Goal: Information Seeking & Learning: Learn about a topic

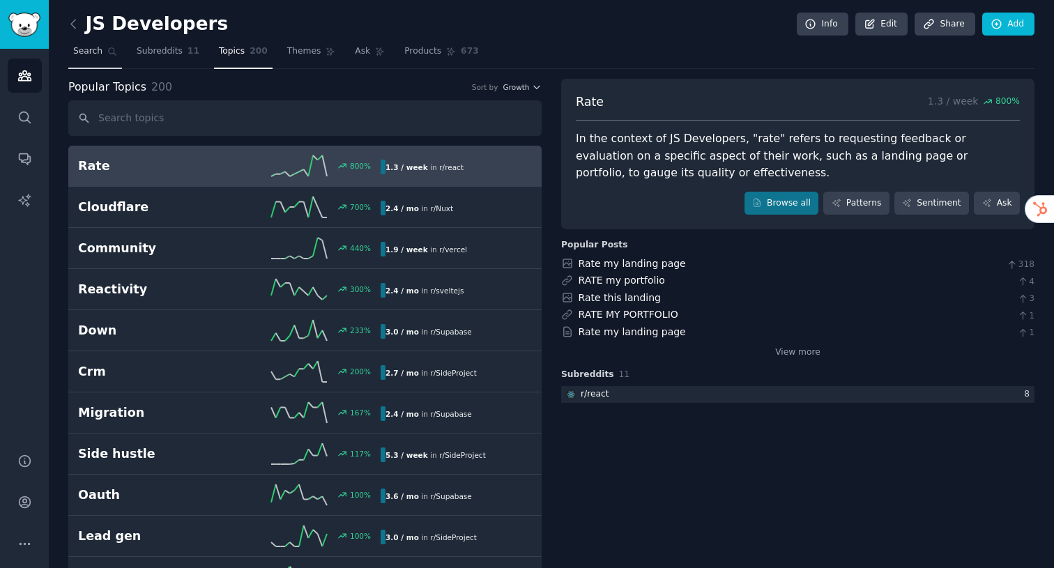
click at [103, 43] on link "Search" at bounding box center [95, 54] width 54 height 29
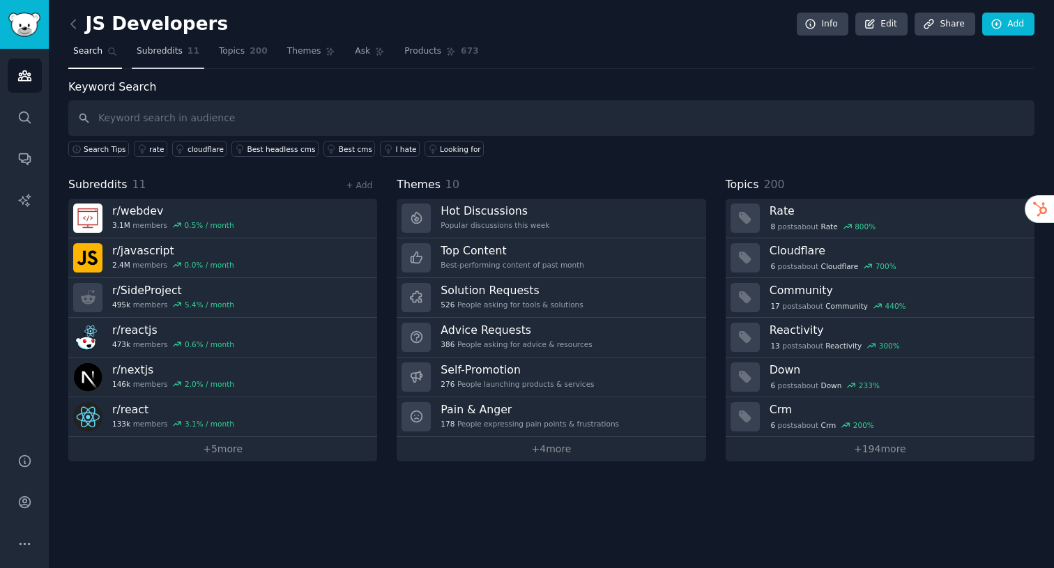
click at [167, 49] on span "Subreddits" at bounding box center [160, 51] width 46 height 13
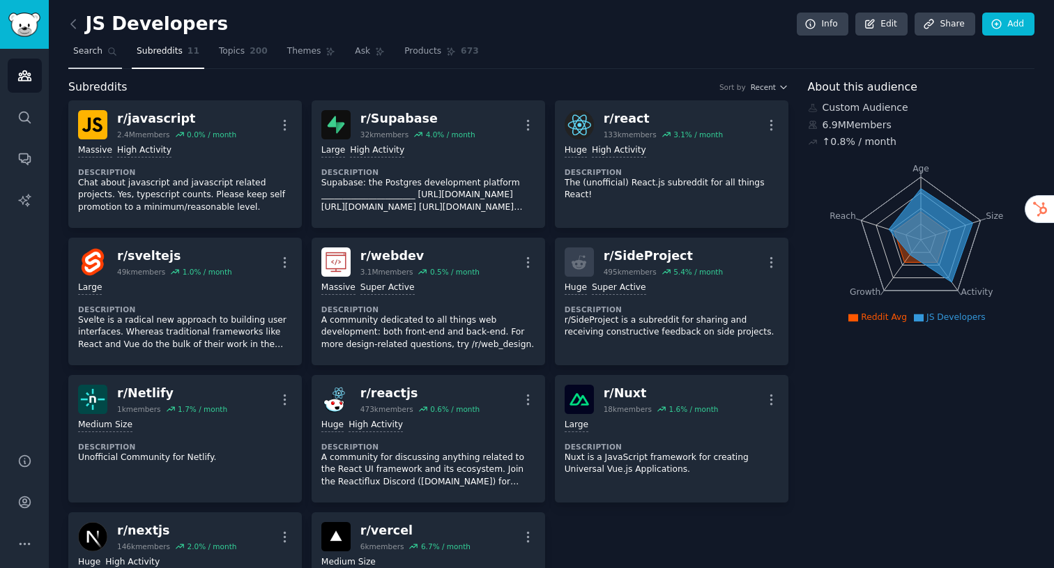
click at [102, 54] on link "Search" at bounding box center [95, 54] width 54 height 29
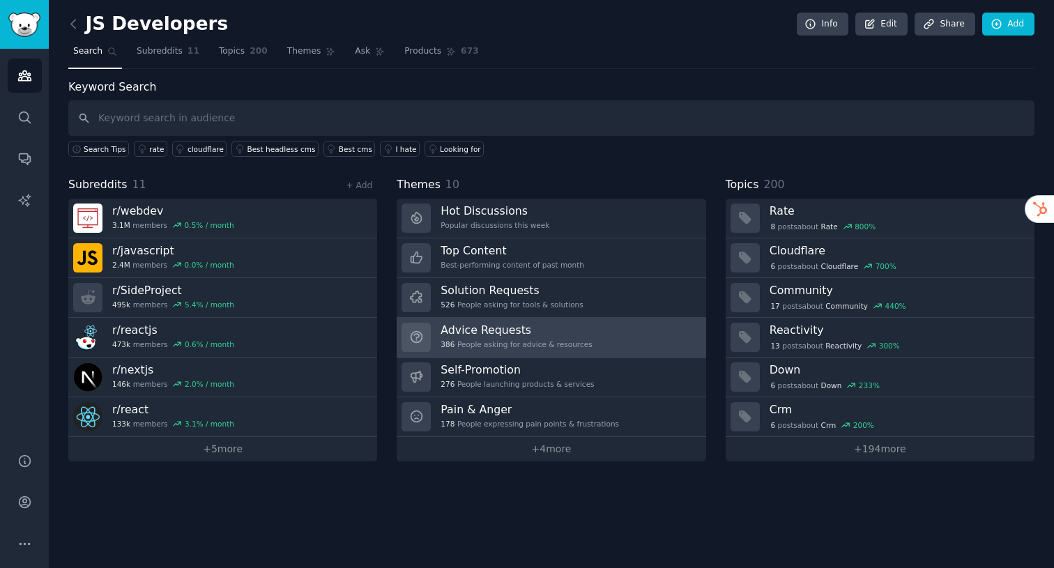
click at [551, 342] on div "386 People asking for advice & resources" at bounding box center [515, 344] width 151 height 10
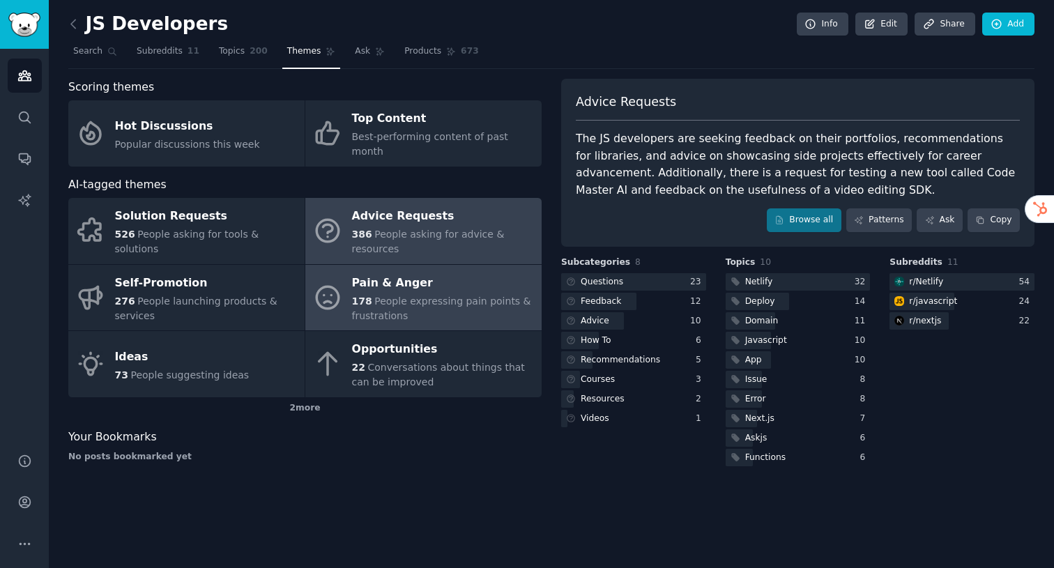
click at [458, 275] on div "Pain & Anger" at bounding box center [443, 283] width 183 height 22
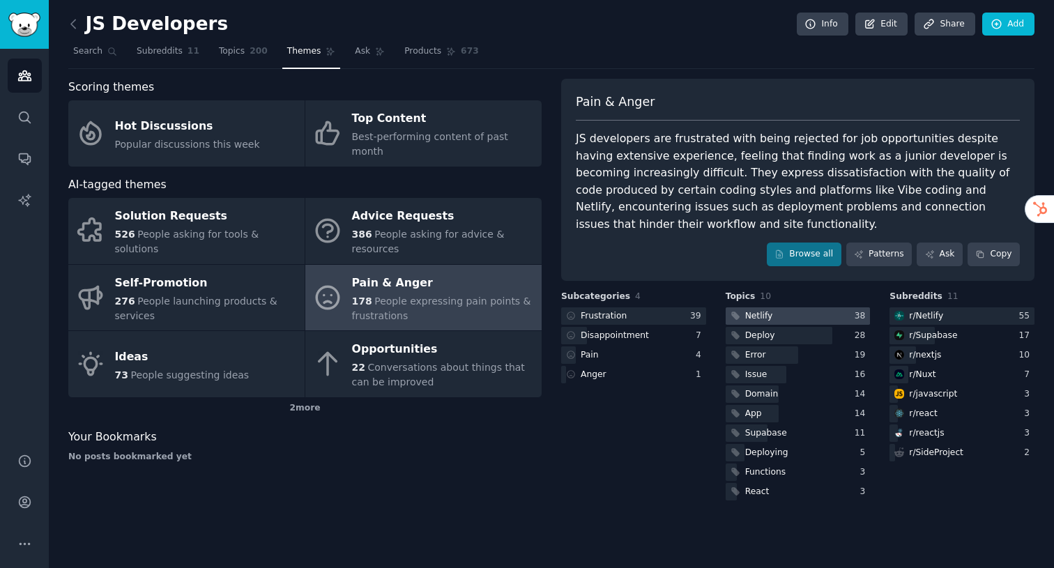
click at [742, 309] on div "Netlify" at bounding box center [750, 315] width 49 height 17
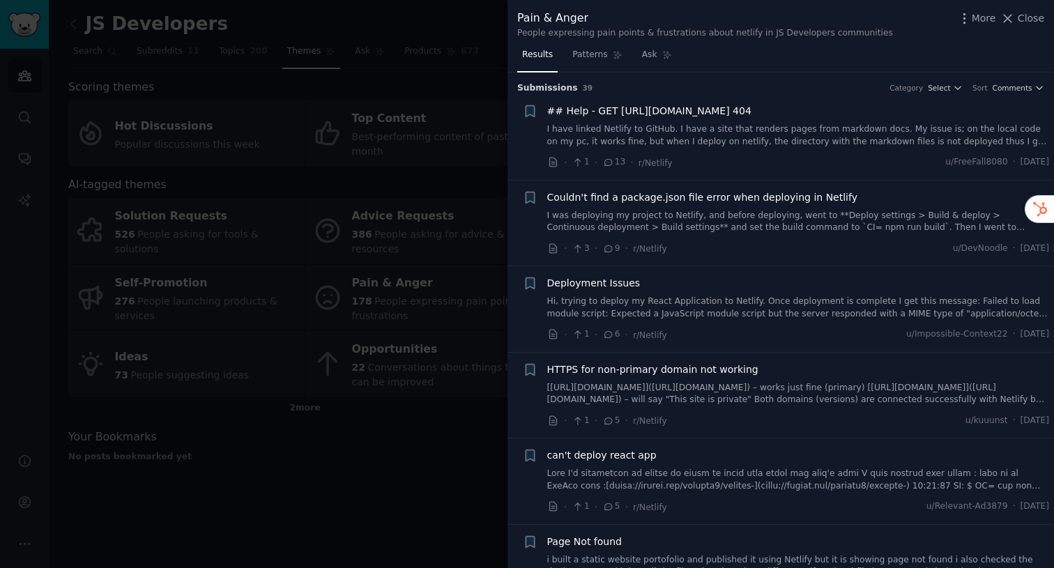
click at [473, 469] on div at bounding box center [527, 284] width 1054 height 568
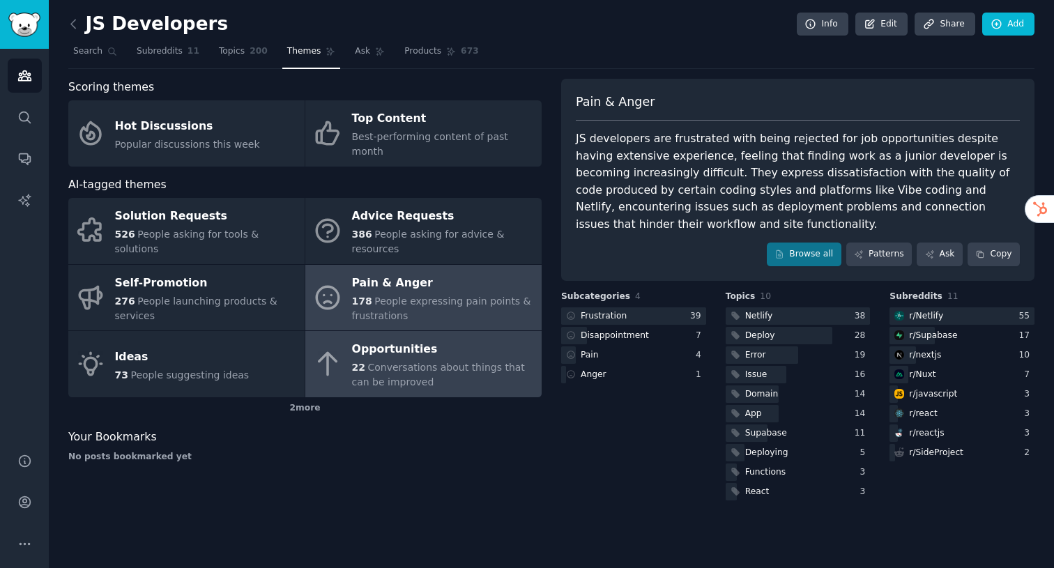
click at [486, 373] on div "22 Conversations about things that can be improved" at bounding box center [443, 374] width 183 height 29
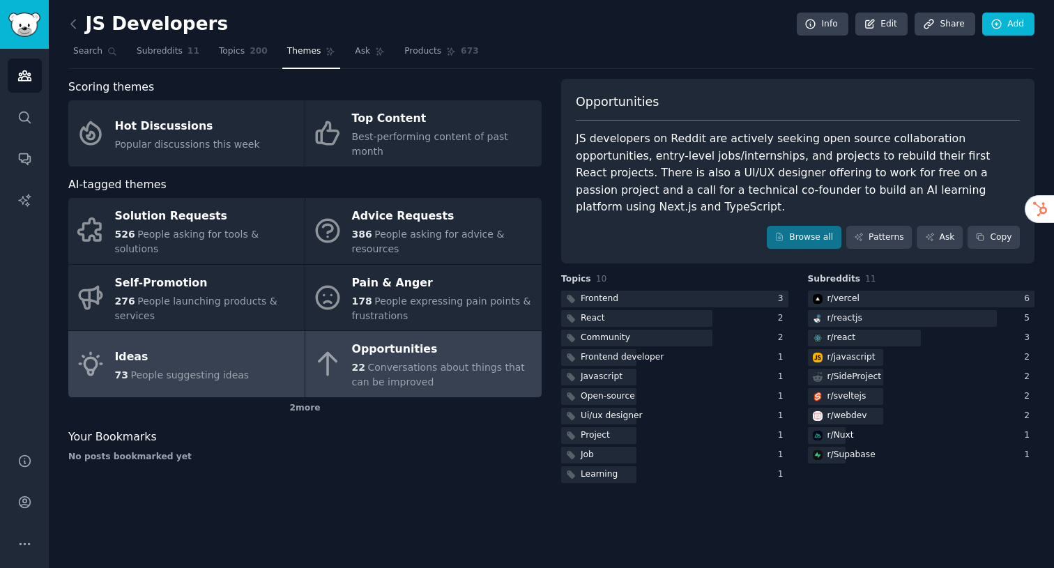
click at [206, 369] on span "People suggesting ideas" at bounding box center [189, 374] width 118 height 11
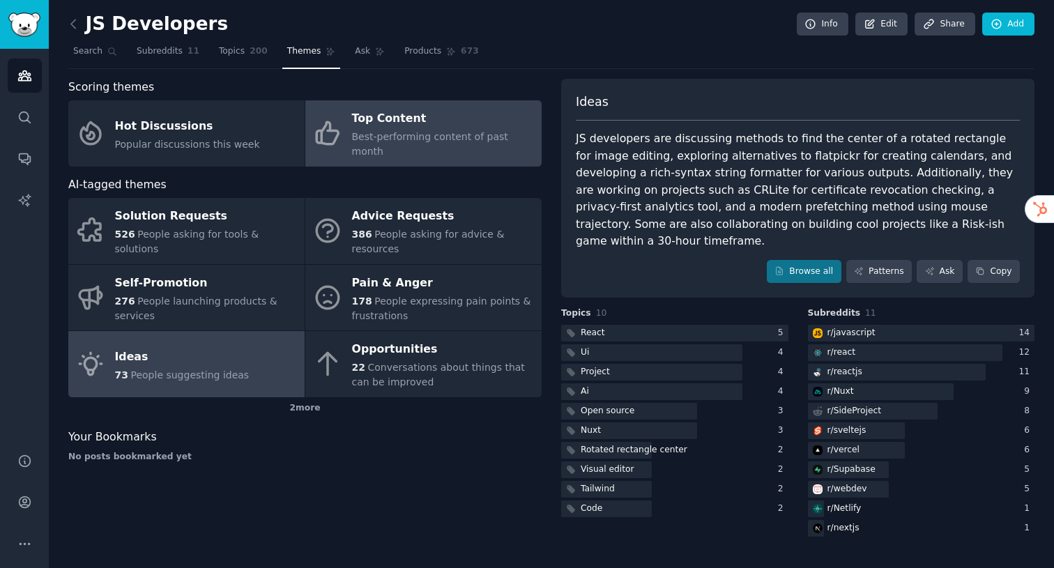
click at [469, 137] on span "Best-performing content of past month" at bounding box center [430, 144] width 156 height 26
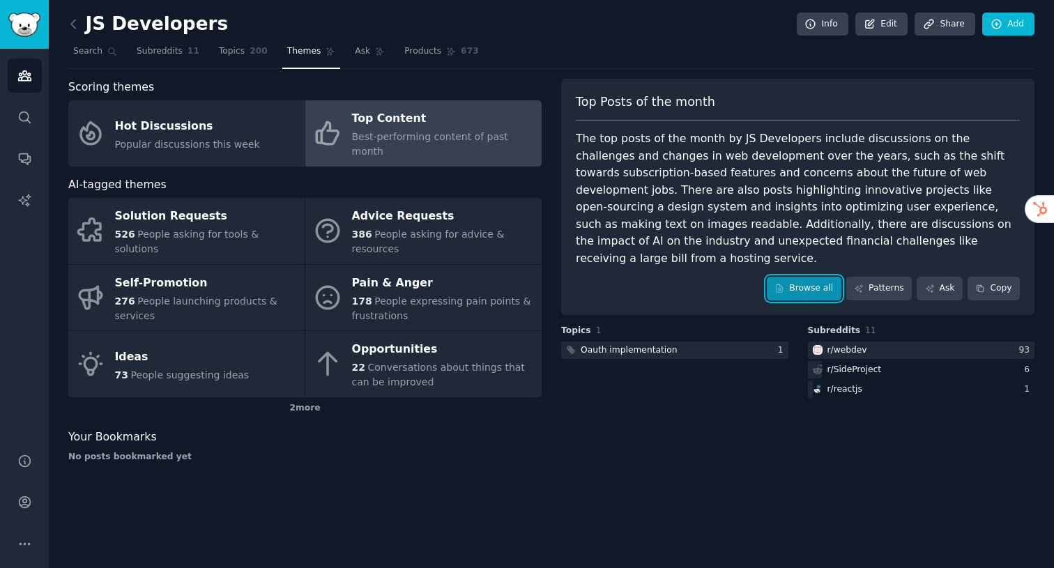
click at [792, 277] on link "Browse all" at bounding box center [804, 289] width 75 height 24
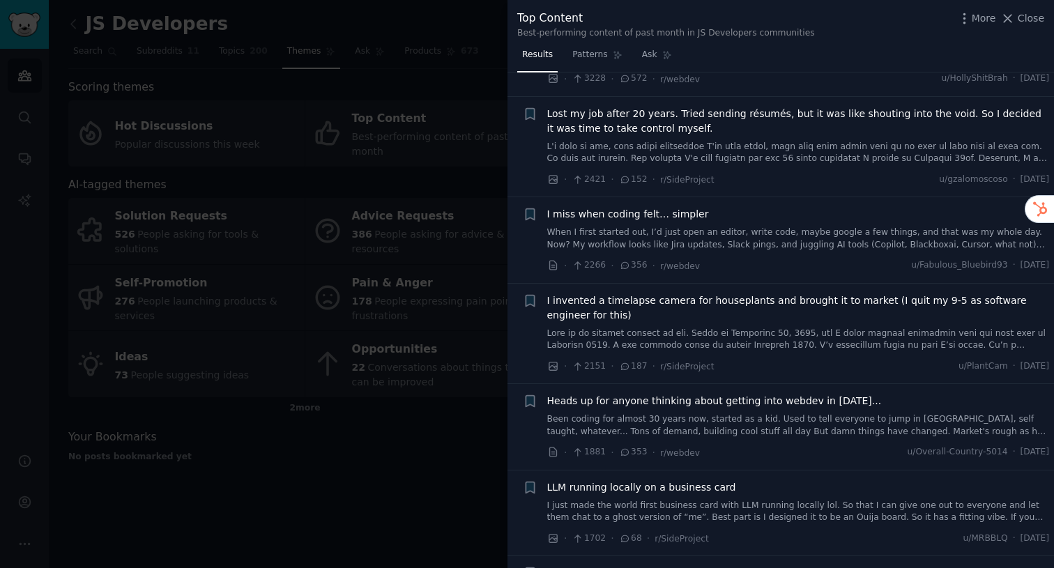
scroll to position [567, 0]
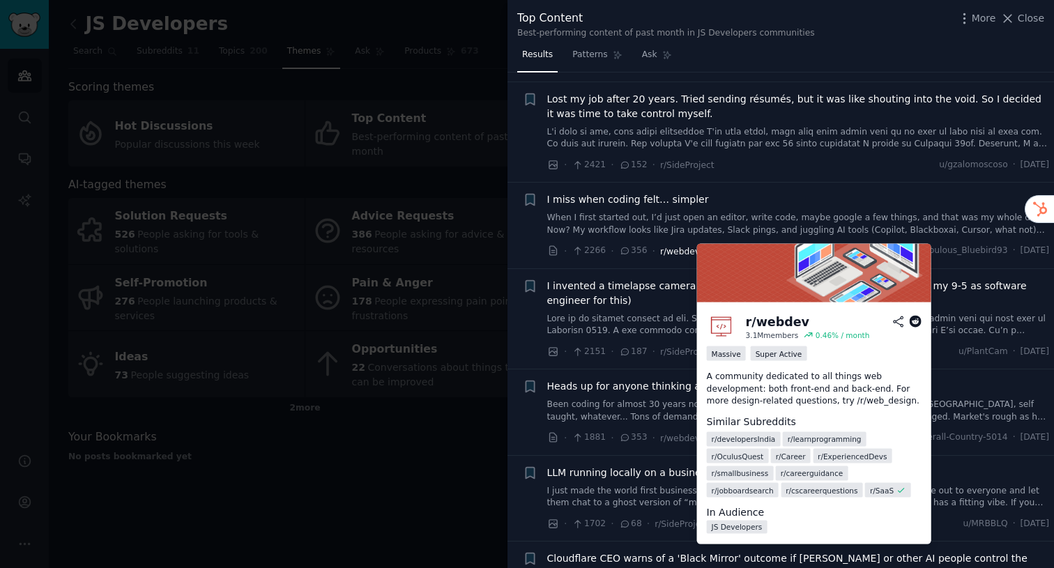
click at [673, 251] on span "r/webdev" at bounding box center [680, 252] width 40 height 10
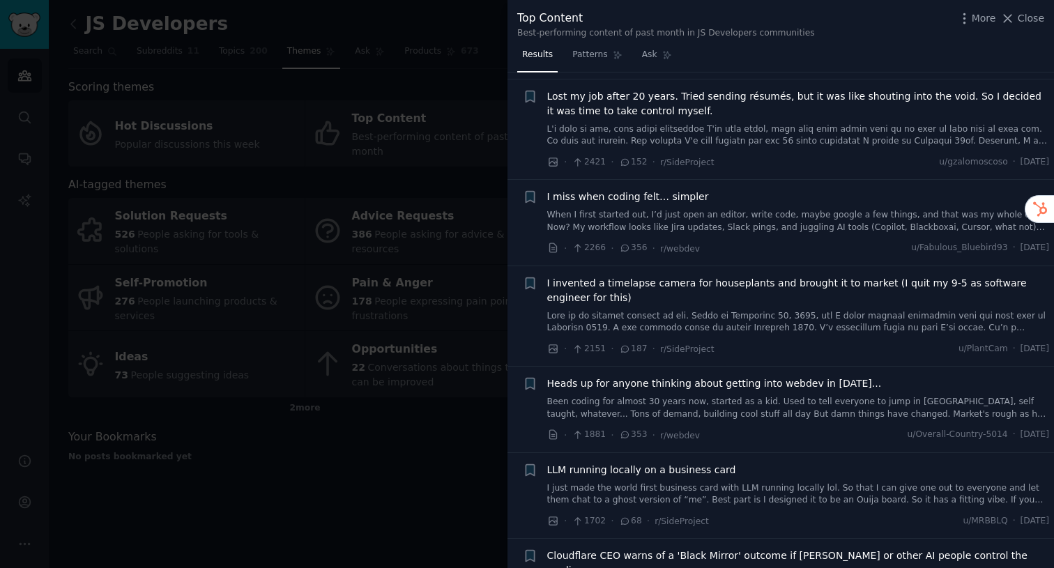
scroll to position [0, 0]
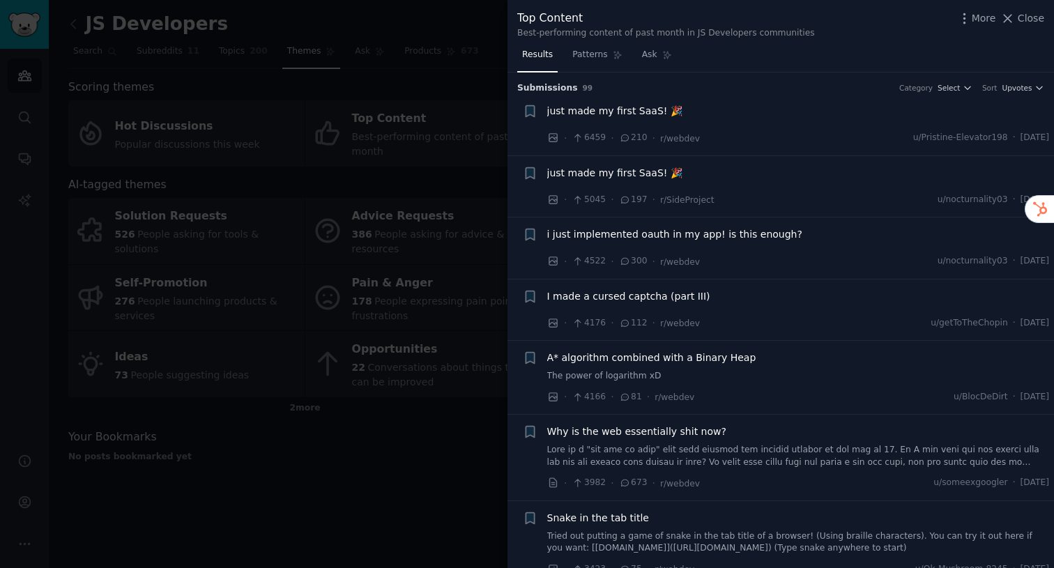
click at [1017, 22] on button "Close" at bounding box center [1022, 18] width 44 height 15
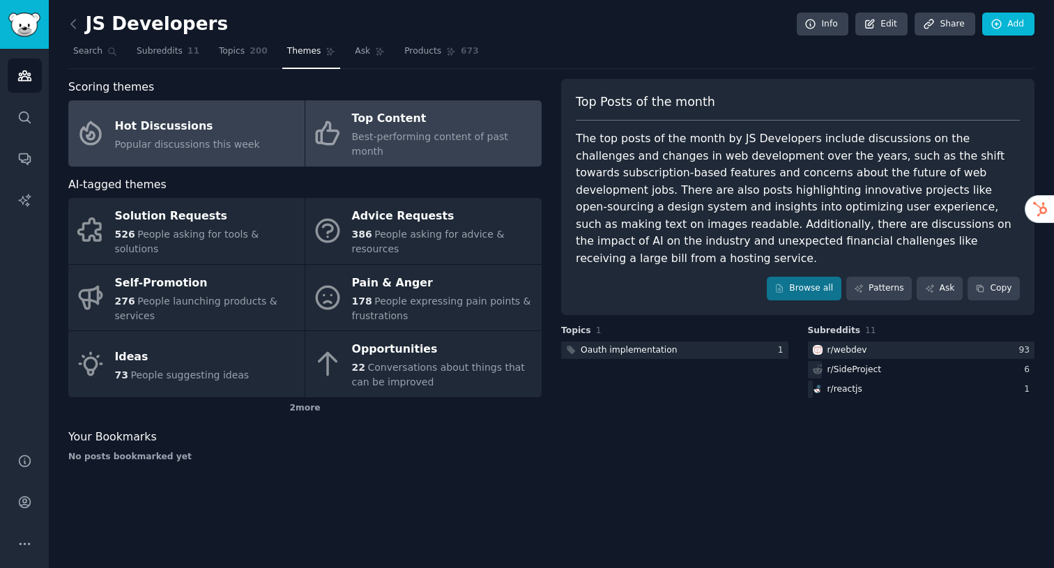
click at [208, 121] on div "Hot Discussions" at bounding box center [187, 126] width 145 height 22
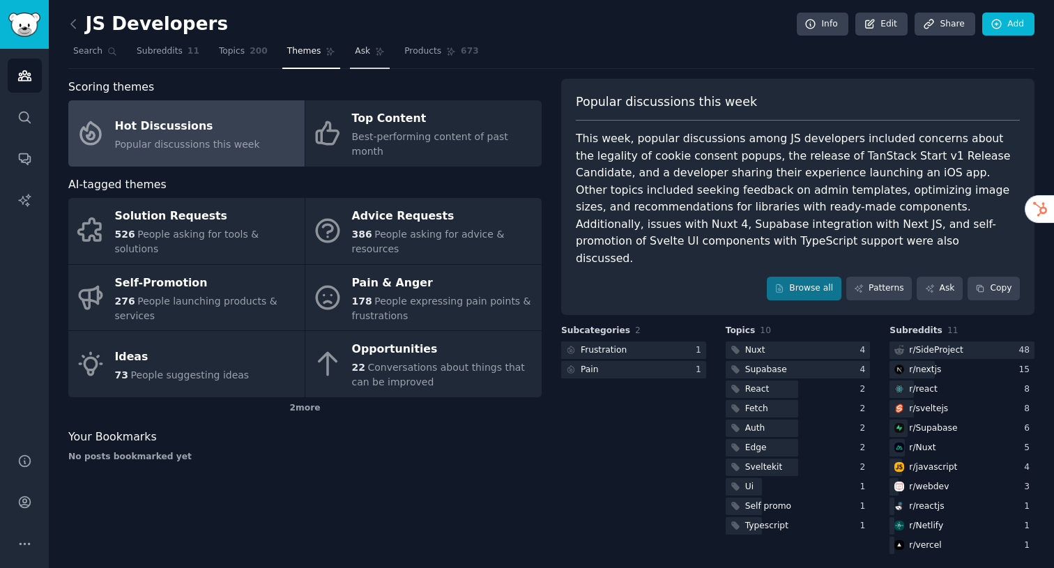
click at [357, 48] on span "Ask" at bounding box center [362, 51] width 15 height 13
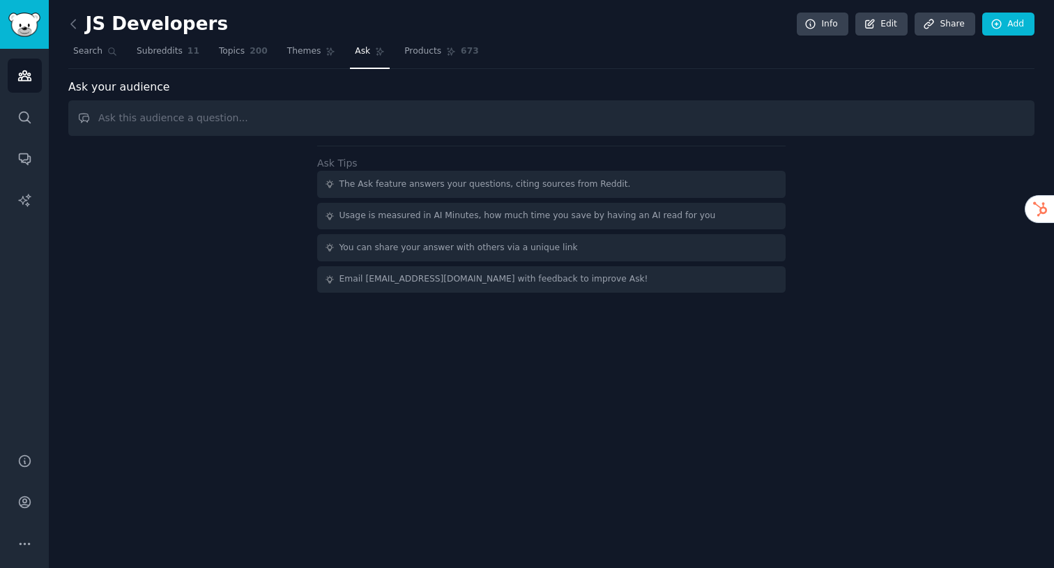
click at [568, 123] on input "text" at bounding box center [551, 118] width 966 height 36
type input "H"
type input "What articles would do well with this group is written on an external blog then…"
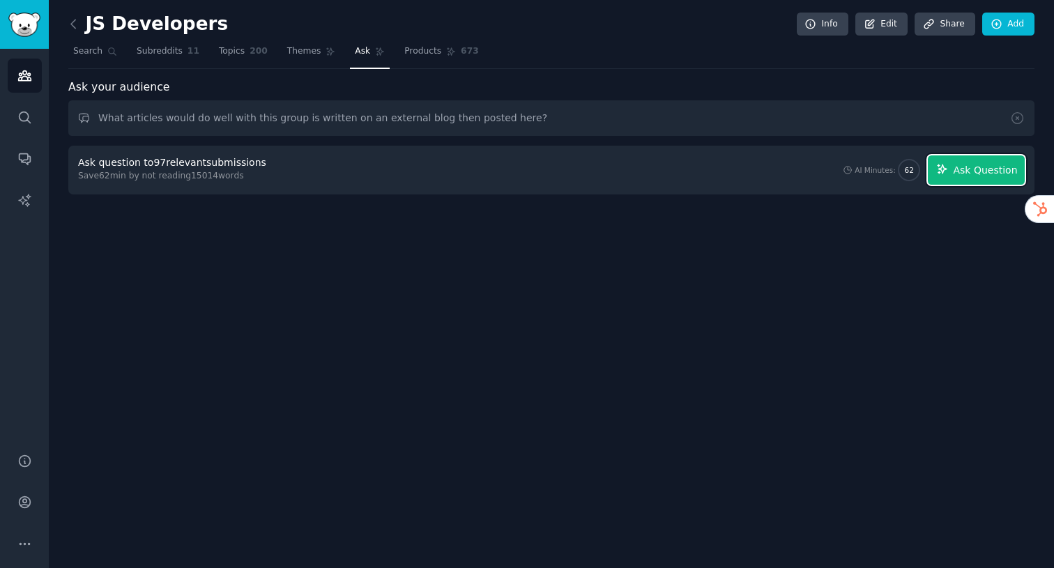
click at [956, 168] on span "Ask Question" at bounding box center [985, 170] width 64 height 15
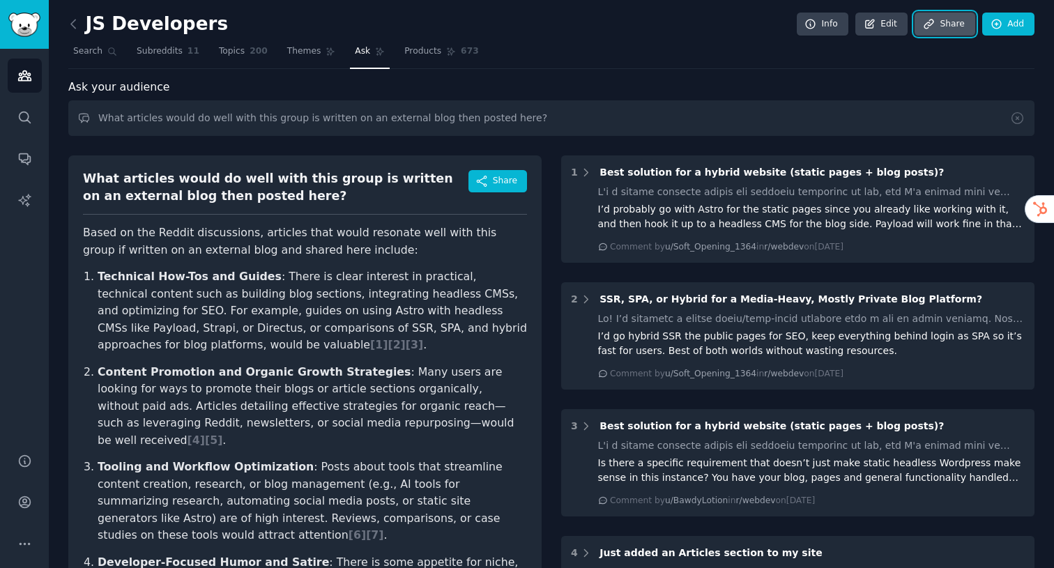
click at [937, 31] on link "Share" at bounding box center [944, 25] width 60 height 24
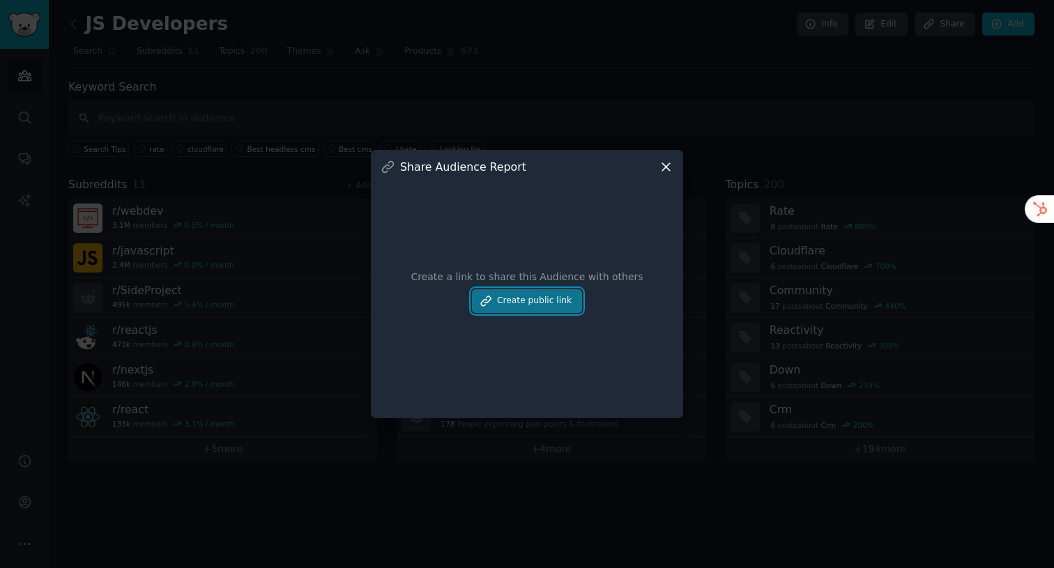
click at [533, 302] on button "Create public link" at bounding box center [527, 301] width 110 height 24
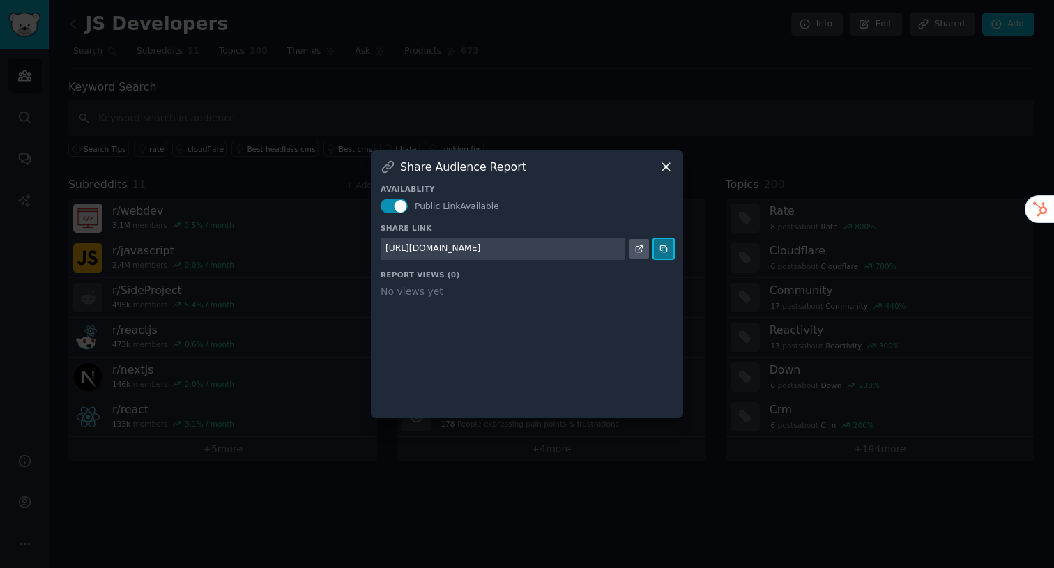
click at [660, 250] on icon at bounding box center [663, 248] width 6 height 6
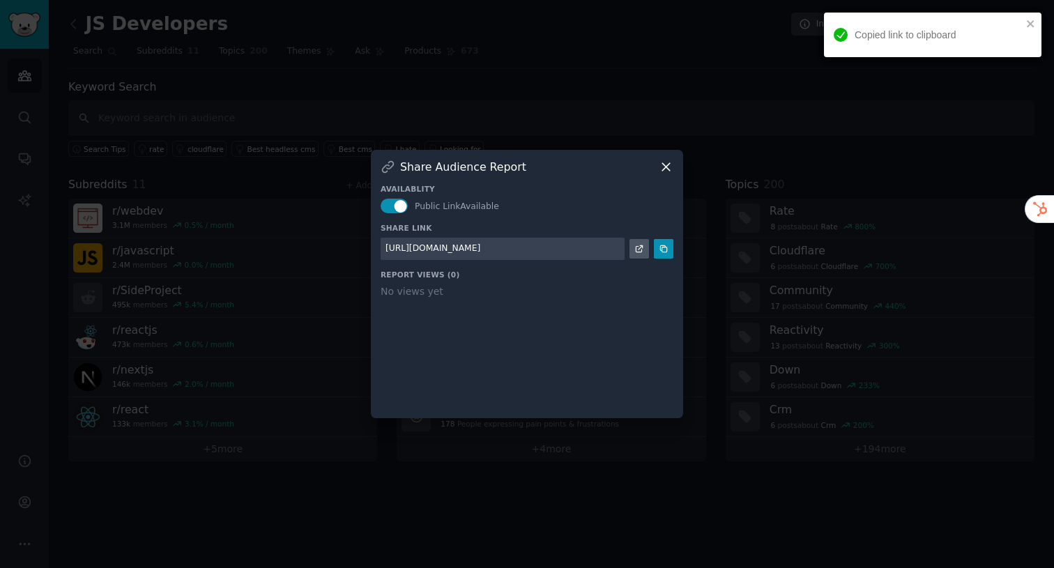
click at [639, 77] on div at bounding box center [527, 284] width 1054 height 568
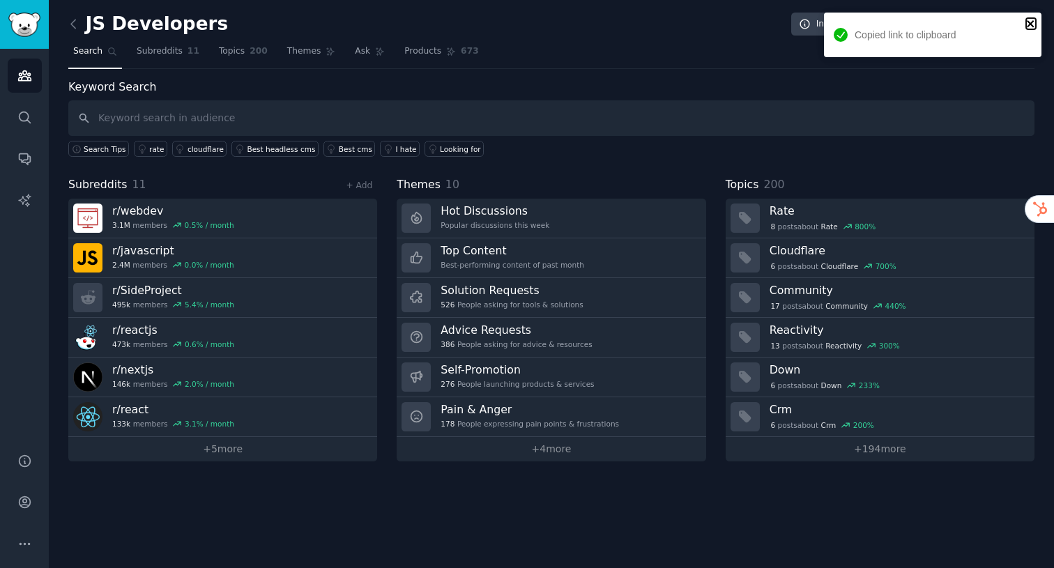
click at [1029, 21] on icon "close" at bounding box center [1031, 23] width 10 height 11
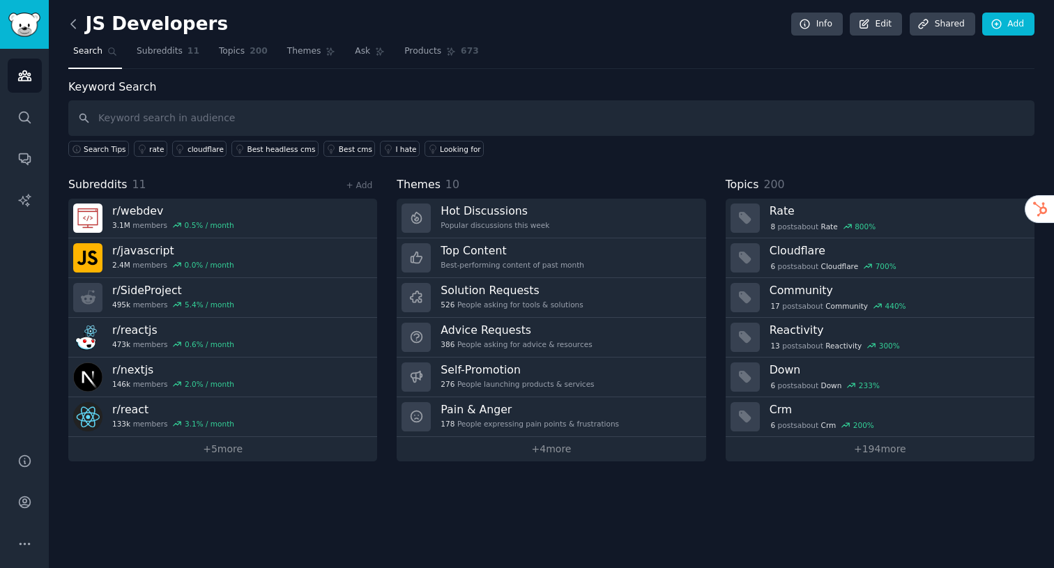
click at [79, 27] on icon at bounding box center [73, 24] width 15 height 15
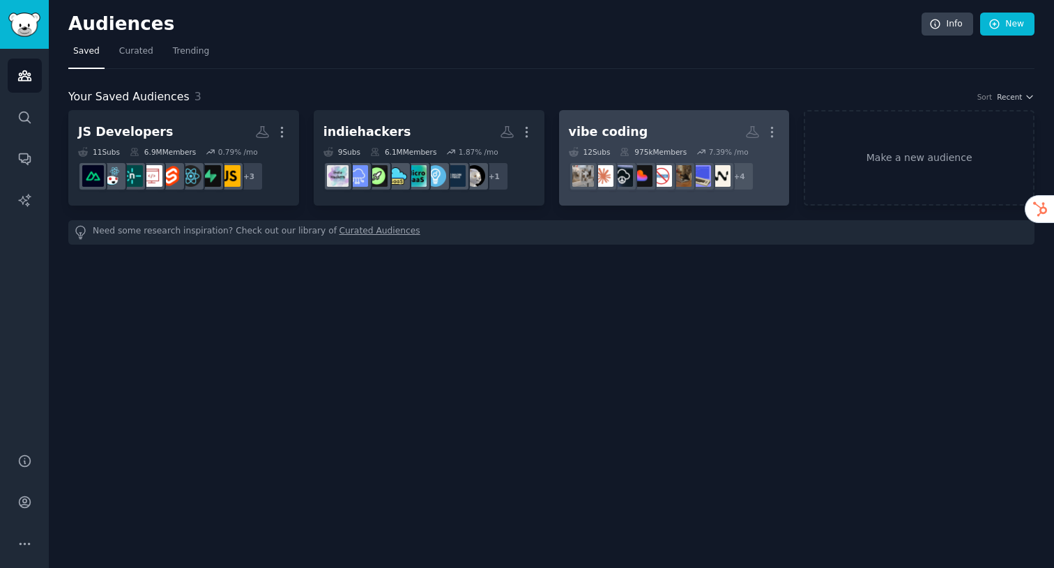
click at [590, 134] on div "vibe coding" at bounding box center [608, 131] width 79 height 17
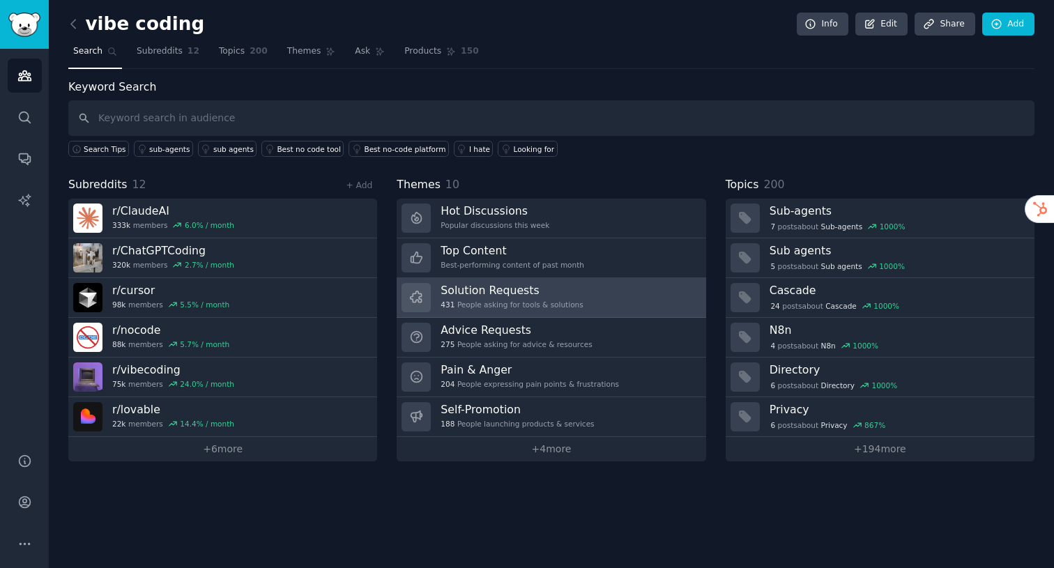
click at [549, 296] on h3 "Solution Requests" at bounding box center [511, 290] width 142 height 15
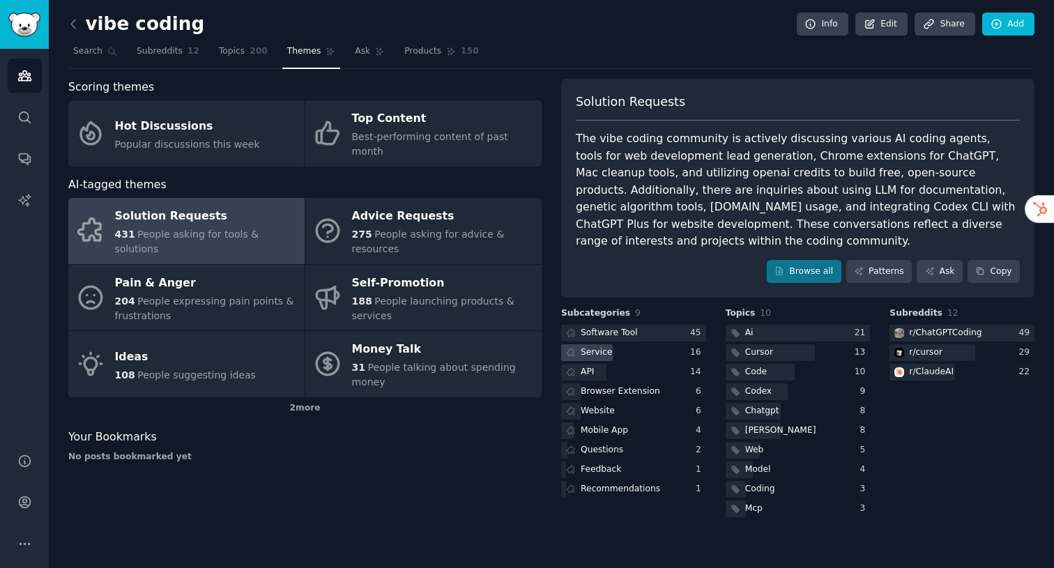
click at [647, 348] on div "Service" at bounding box center [633, 352] width 145 height 17
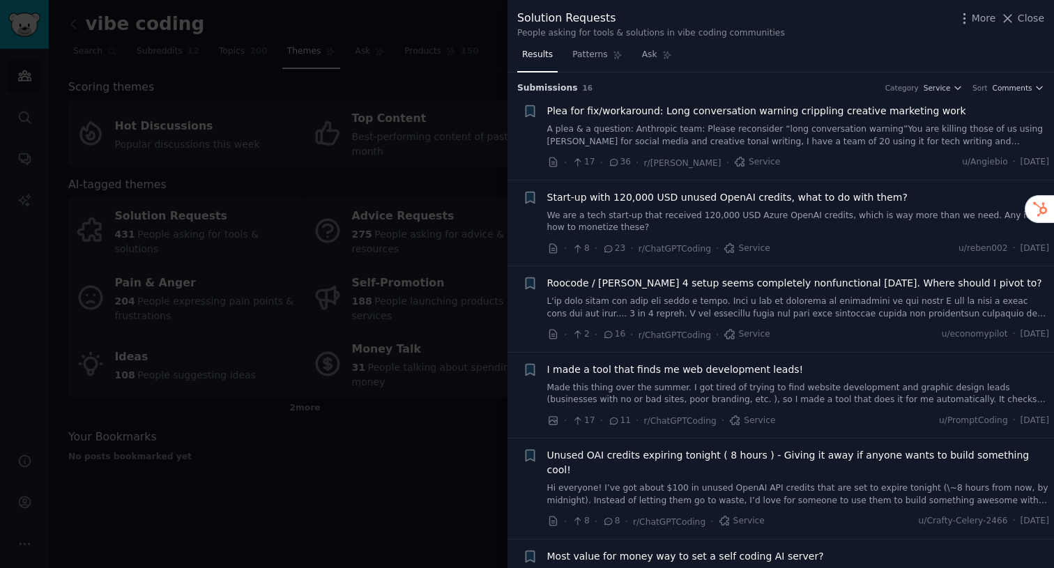
click at [472, 91] on div at bounding box center [527, 284] width 1054 height 568
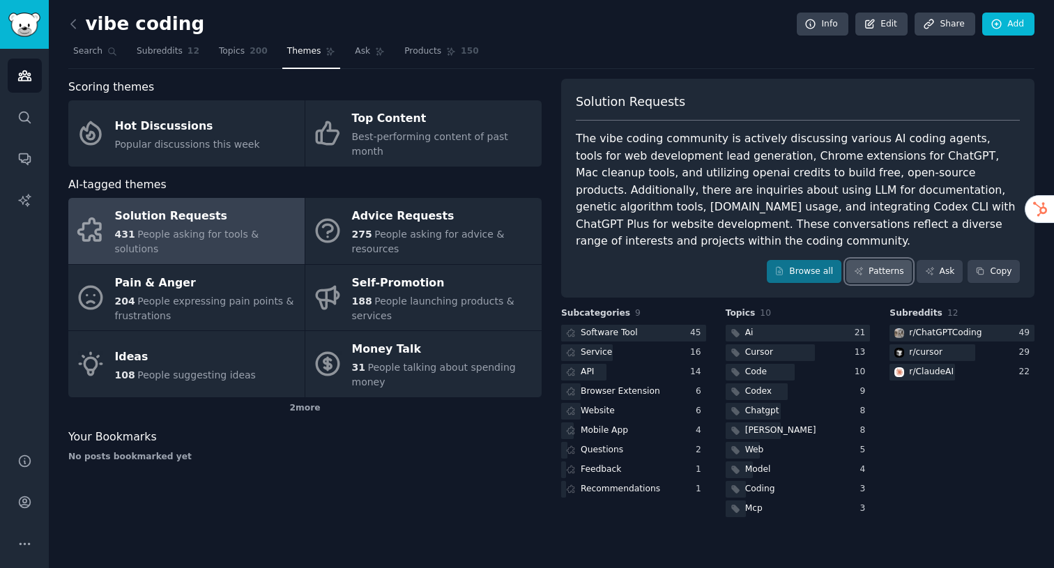
click at [877, 270] on link "Patterns" at bounding box center [879, 272] width 66 height 24
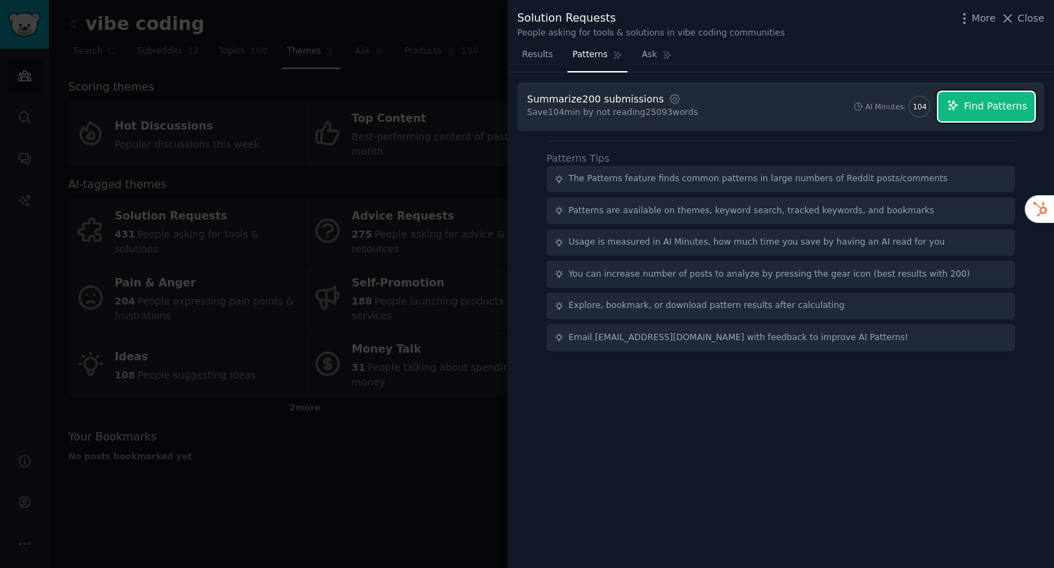
click at [973, 108] on span "Find Patterns" at bounding box center [995, 106] width 63 height 15
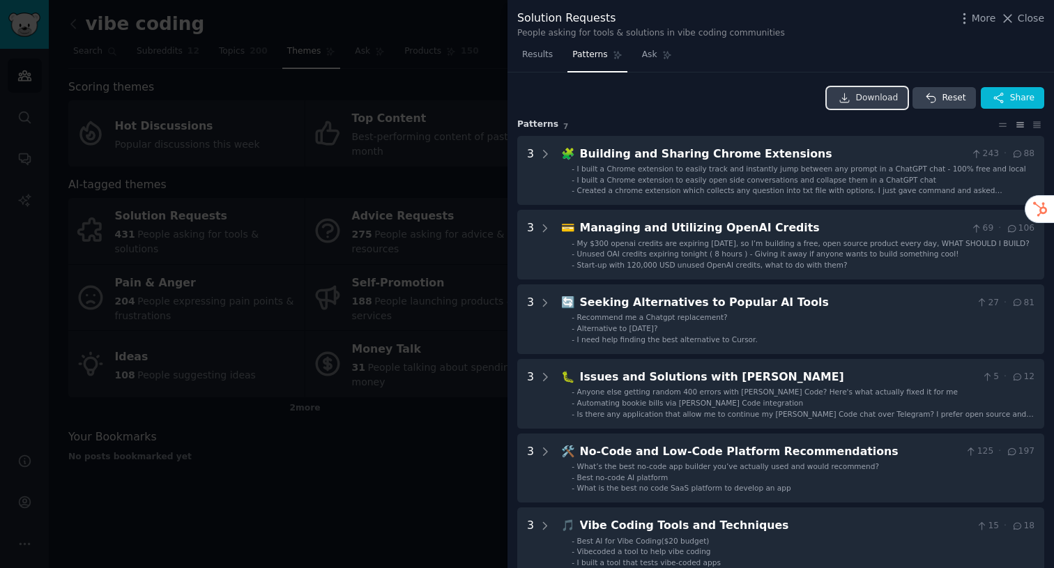
click at [867, 102] on span "Download" at bounding box center [877, 98] width 43 height 13
click at [454, 82] on div at bounding box center [527, 284] width 1054 height 568
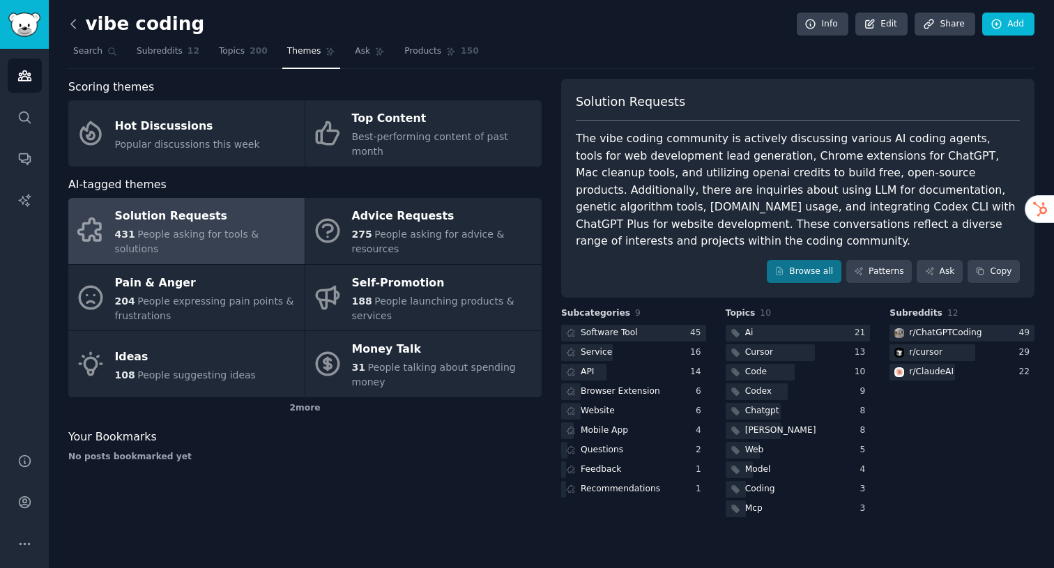
click at [77, 26] on icon at bounding box center [73, 24] width 15 height 15
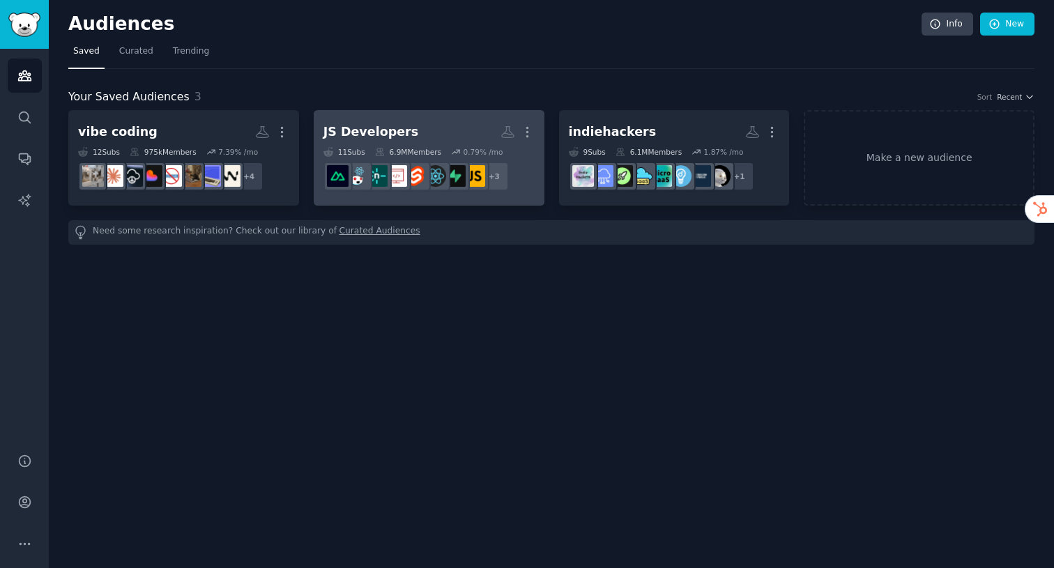
click at [371, 133] on div "JS Developers" at bounding box center [370, 131] width 95 height 17
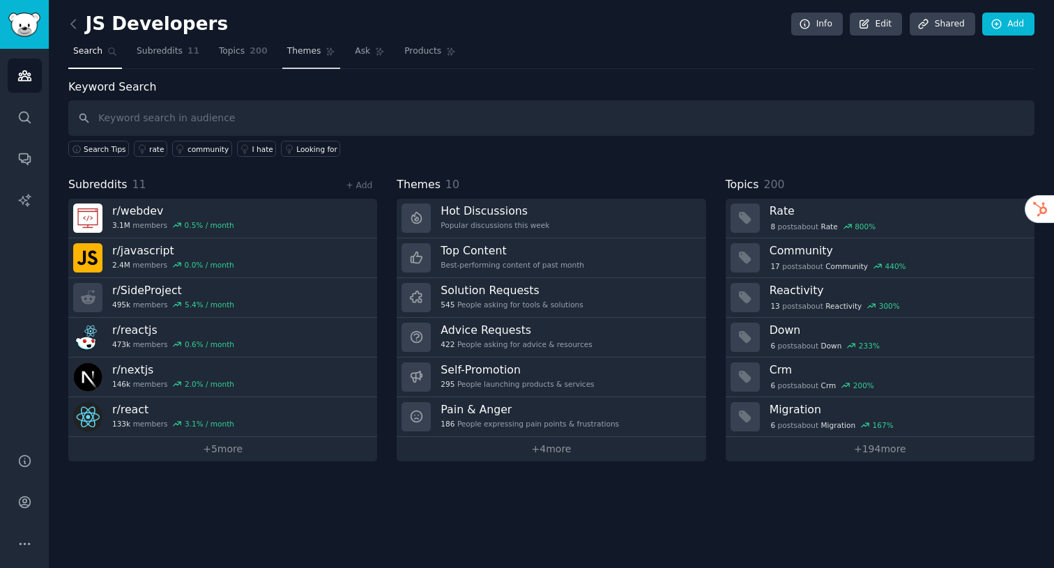
click at [293, 56] on span "Themes" at bounding box center [304, 51] width 34 height 13
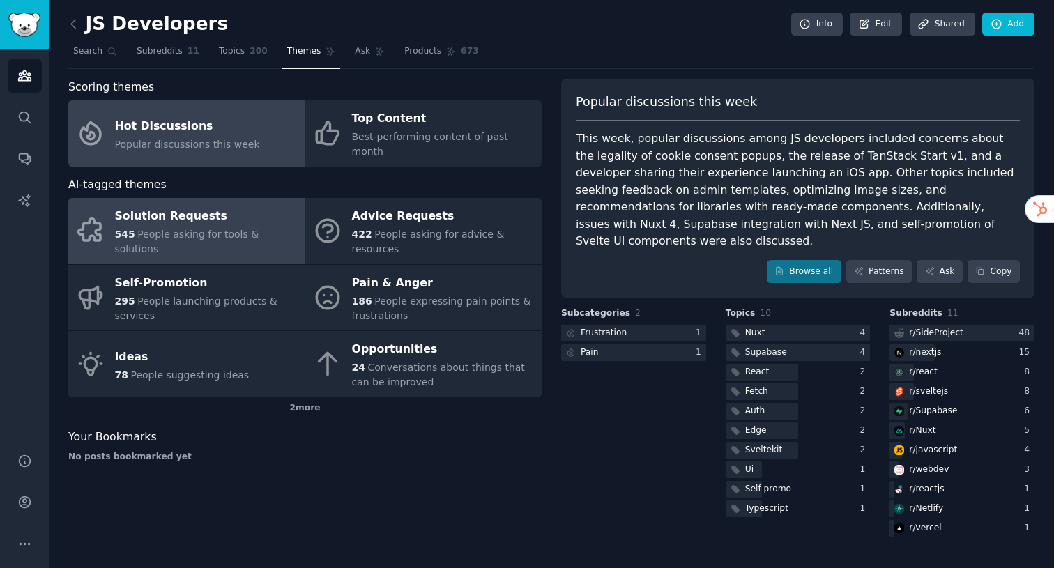
click at [270, 212] on div "Solution Requests" at bounding box center [206, 217] width 183 height 22
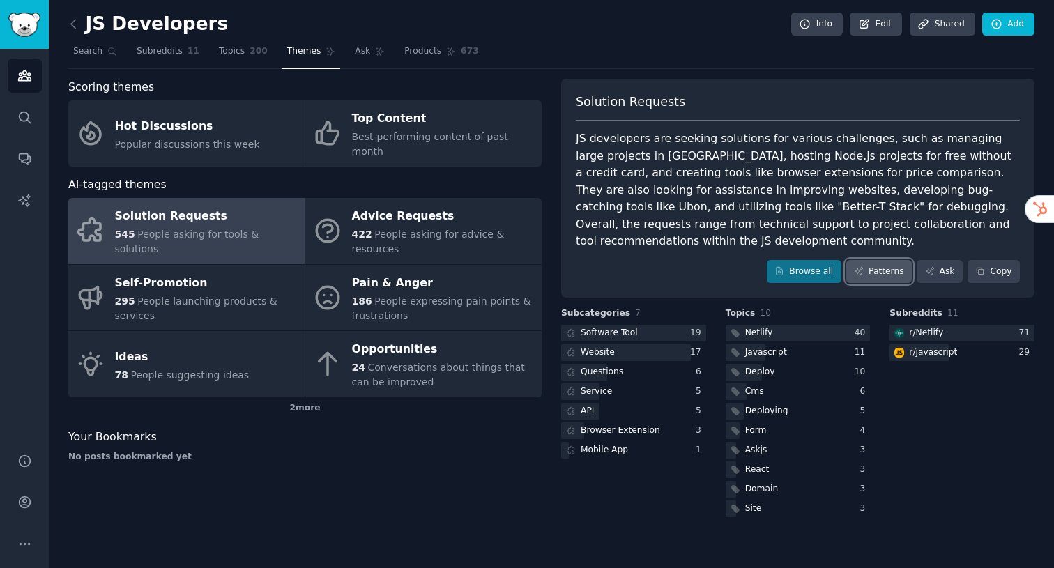
click at [884, 272] on link "Patterns" at bounding box center [879, 272] width 66 height 24
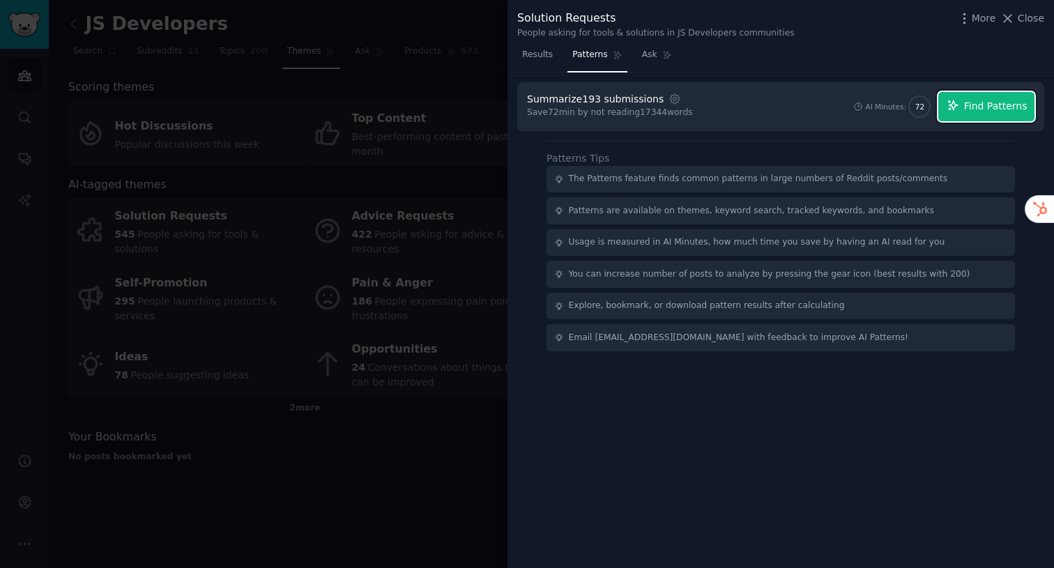
click at [998, 103] on span "Find Patterns" at bounding box center [995, 106] width 63 height 15
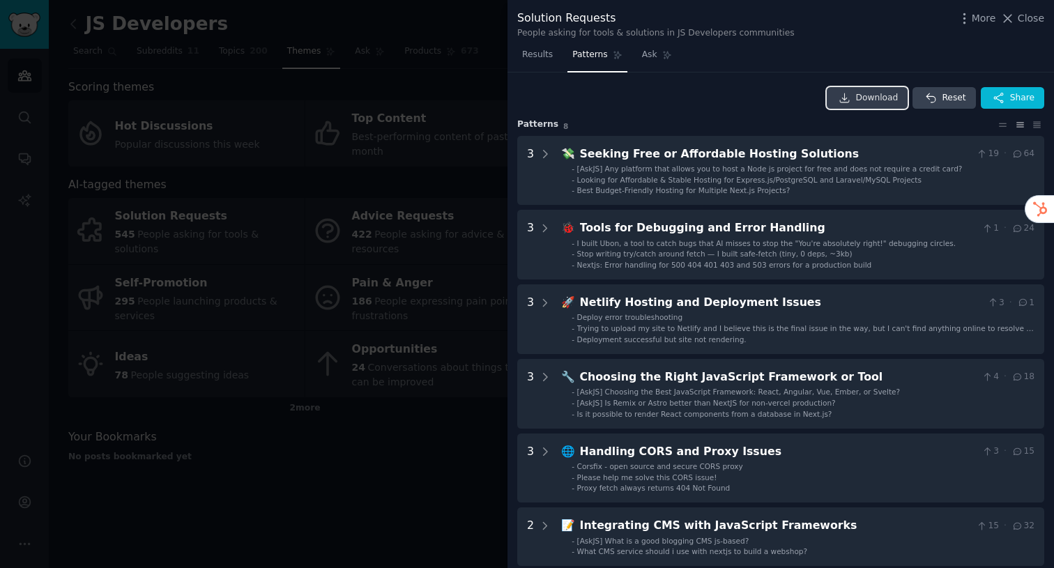
click at [861, 92] on span "Download" at bounding box center [877, 98] width 43 height 13
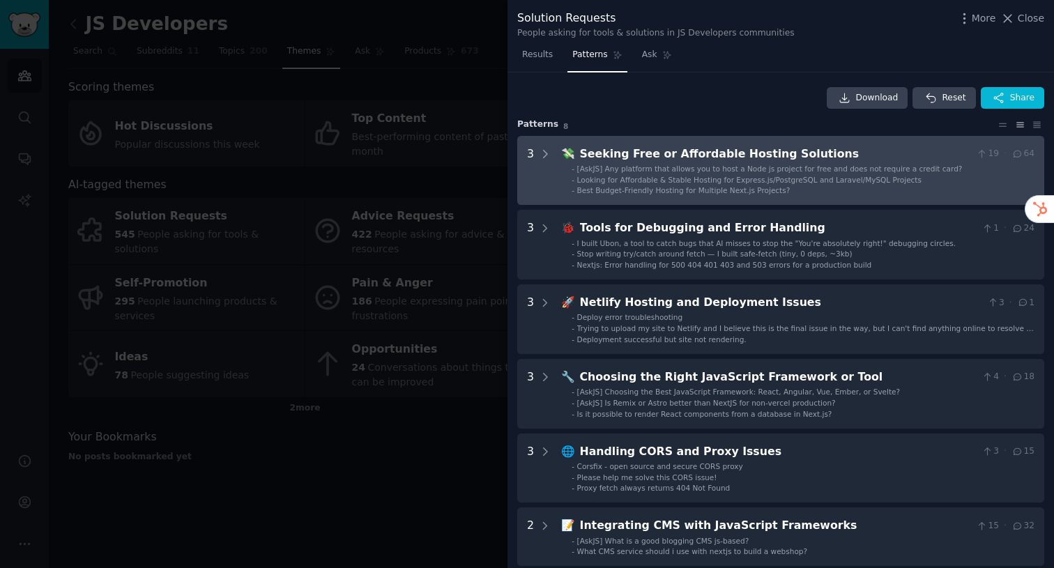
click at [710, 165] on span "[AskJS] Any platform that allows you to host a Node js project for free and doe…" at bounding box center [769, 168] width 385 height 8
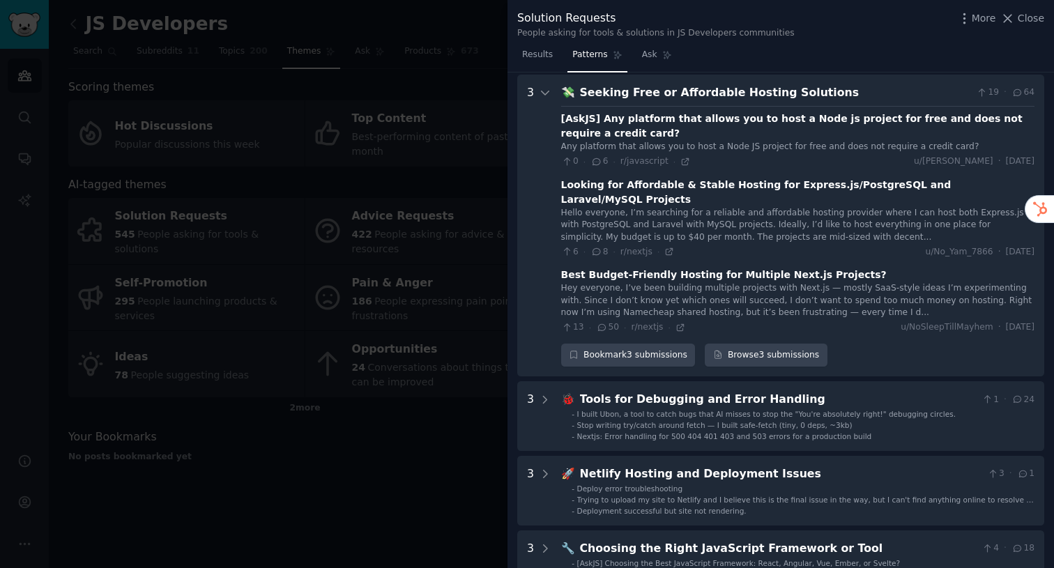
scroll to position [63, 0]
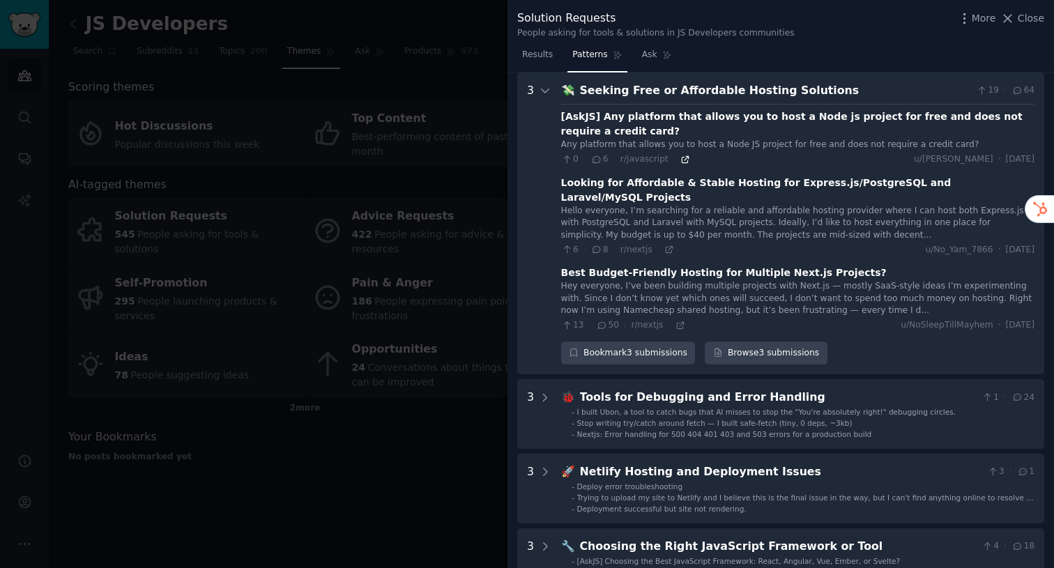
click at [685, 161] on icon at bounding box center [685, 160] width 10 height 10
click at [675, 321] on icon at bounding box center [680, 326] width 10 height 10
